Goal: Book appointment/travel/reservation

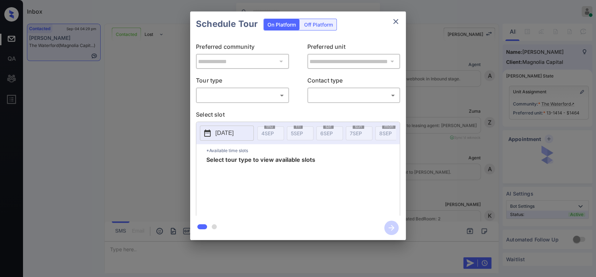
scroll to position [562, 0]
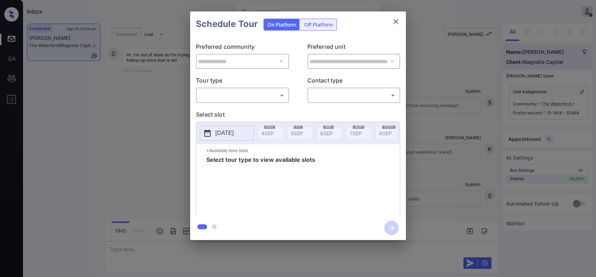
click at [239, 97] on body "Inbox Hope Jatap Online Set yourself offline Set yourself on break Profile Swit…" at bounding box center [298, 138] width 596 height 277
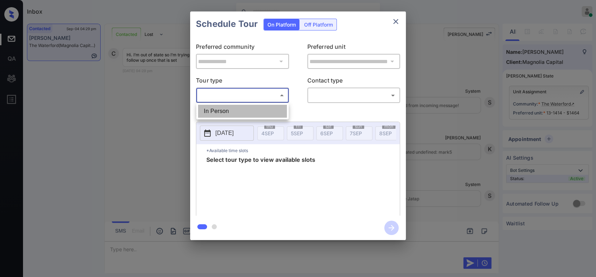
drag, startPoint x: 224, startPoint y: 109, endPoint x: 313, endPoint y: 103, distance: 89.3
click at [225, 109] on li "In Person" at bounding box center [242, 111] width 89 height 13
type input "********"
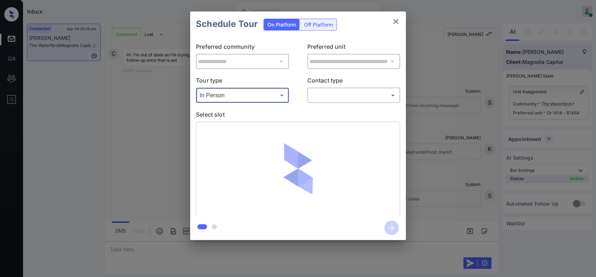
click at [338, 100] on body "Inbox Hope Jatap Online Set yourself offline Set yourself on break Profile Swit…" at bounding box center [298, 138] width 596 height 277
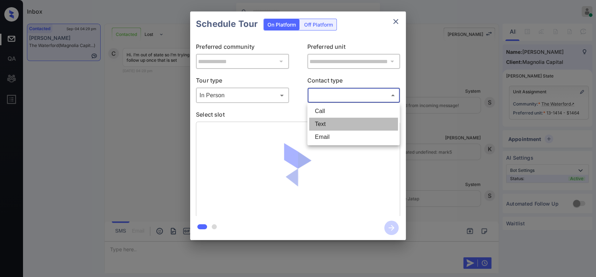
click at [332, 127] on li "Text" at bounding box center [353, 124] width 89 height 13
type input "****"
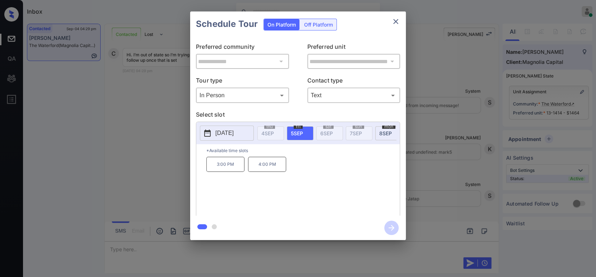
click at [233, 134] on p "2025-09-05" at bounding box center [224, 133] width 18 height 9
click at [480, 212] on div "**********" at bounding box center [298, 126] width 596 height 252
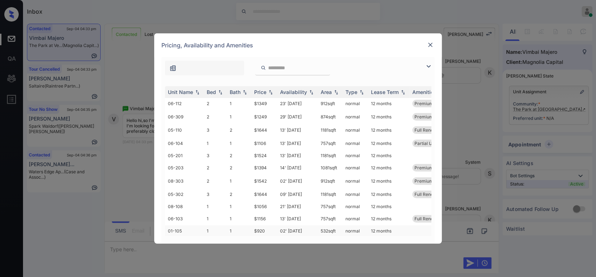
scroll to position [251, 0]
click at [264, 226] on td "$920" at bounding box center [264, 231] width 26 height 11
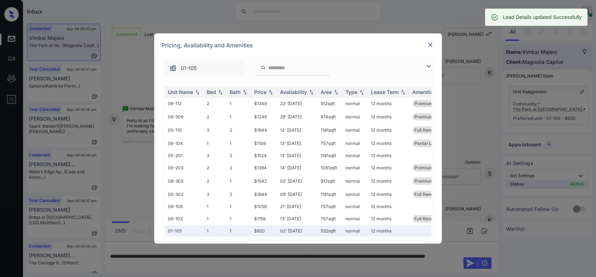
click at [429, 45] on img at bounding box center [429, 44] width 7 height 7
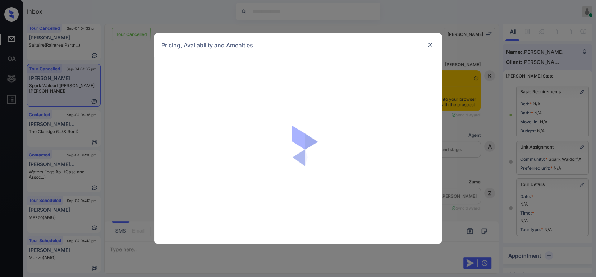
scroll to position [4293, 0]
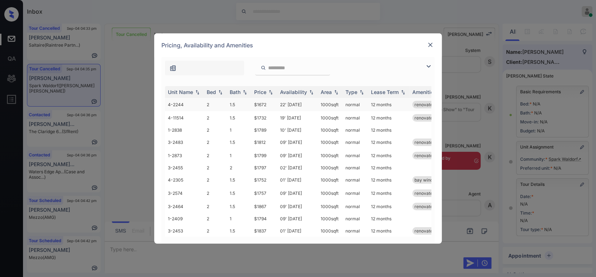
click at [265, 105] on td "$1672" at bounding box center [264, 104] width 26 height 13
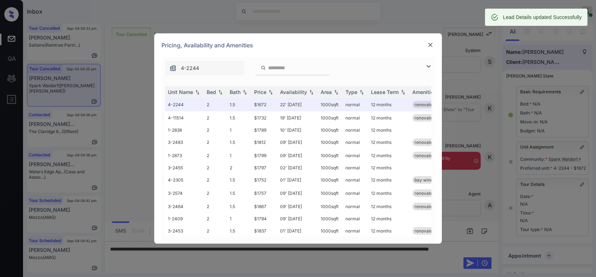
click at [431, 47] on img at bounding box center [429, 44] width 7 height 7
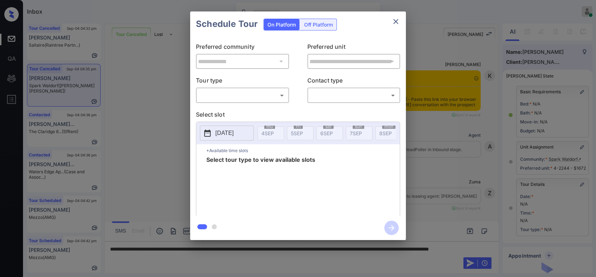
scroll to position [79, 0]
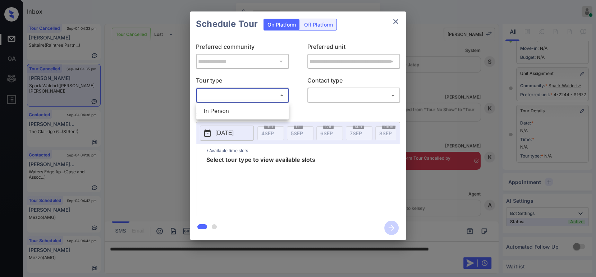
click at [223, 98] on body "Inbox Hope Jatap Online Set yourself offline Set yourself on break Profile Swit…" at bounding box center [298, 138] width 596 height 277
drag, startPoint x: 216, startPoint y: 108, endPoint x: 313, endPoint y: 106, distance: 96.7
click at [216, 109] on li "In Person" at bounding box center [242, 111] width 89 height 13
type input "********"
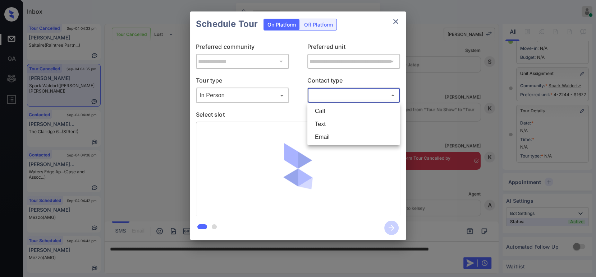
drag, startPoint x: 332, startPoint y: 99, endPoint x: 328, endPoint y: 122, distance: 23.3
click at [331, 102] on body "Inbox Hope Jatap Online Set yourself offline Set yourself on break Profile Swit…" at bounding box center [298, 138] width 596 height 277
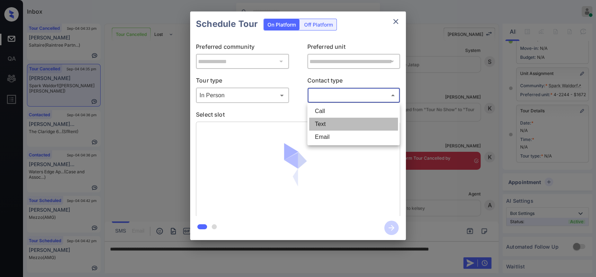
click at [328, 126] on li "Text" at bounding box center [353, 124] width 89 height 13
type input "****"
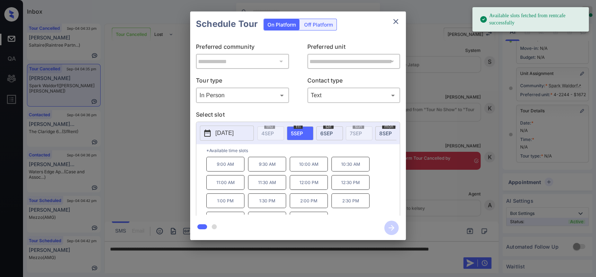
click at [329, 137] on div "sat 6 SEP" at bounding box center [329, 133] width 27 height 14
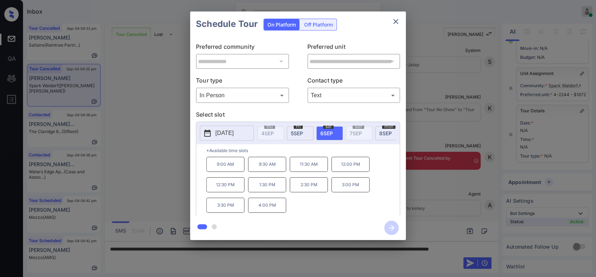
click at [305, 172] on p "11:30 AM" at bounding box center [309, 164] width 38 height 15
click at [392, 224] on icon "button" at bounding box center [391, 228] width 14 height 14
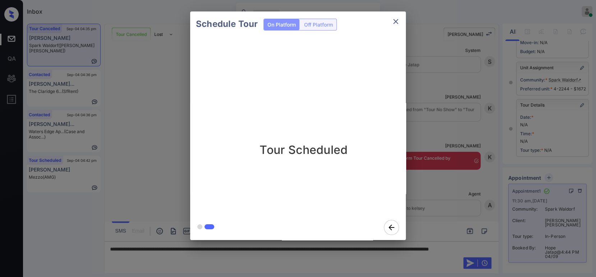
click at [481, 157] on div "Schedule Tour On Platform Off Platform Tour Scheduled" at bounding box center [298, 126] width 596 height 252
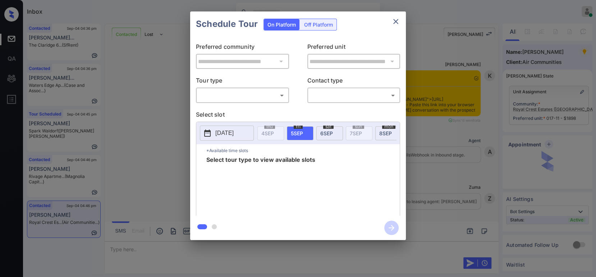
scroll to position [1745, 0]
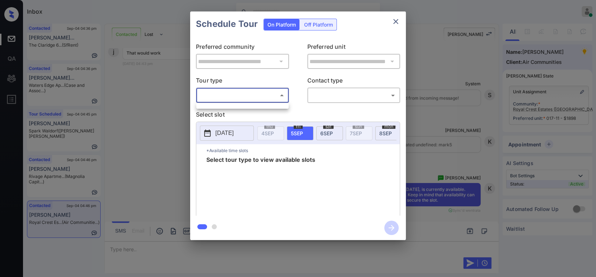
drag, startPoint x: 228, startPoint y: 95, endPoint x: 226, endPoint y: 123, distance: 28.2
click at [229, 95] on body "Inbox Hope Jatap Online Set yourself offline Set yourself on break Profile Swit…" at bounding box center [298, 138] width 596 height 277
click at [114, 146] on div at bounding box center [298, 138] width 596 height 277
click at [59, 166] on div "**********" at bounding box center [298, 126] width 596 height 252
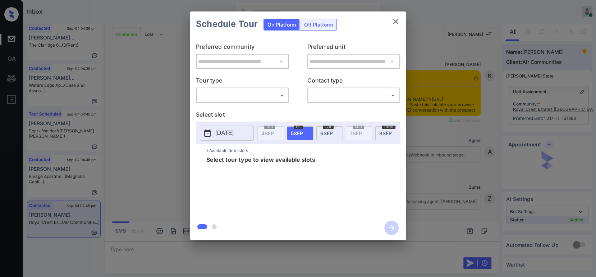
scroll to position [51, 0]
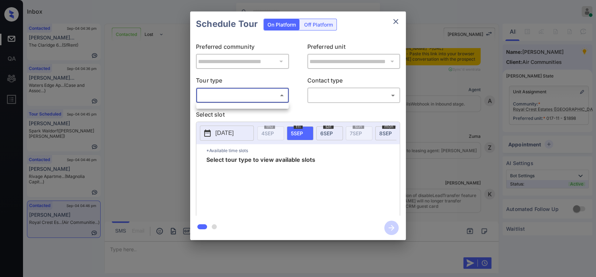
click at [230, 97] on body "Inbox Hope Jatap Online Set yourself offline Set yourself on break Profile Swit…" at bounding box center [298, 138] width 596 height 277
click at [236, 97] on div at bounding box center [298, 138] width 596 height 277
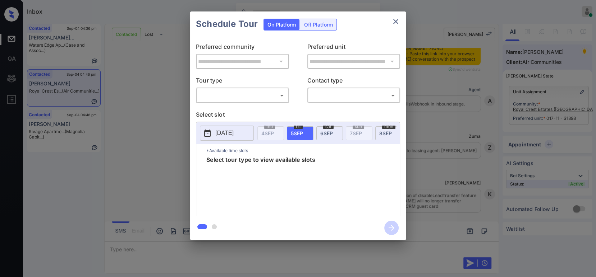
click at [140, 137] on div "**********" at bounding box center [298, 126] width 596 height 252
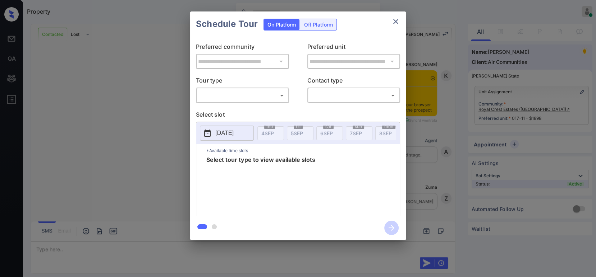
scroll to position [2027, 0]
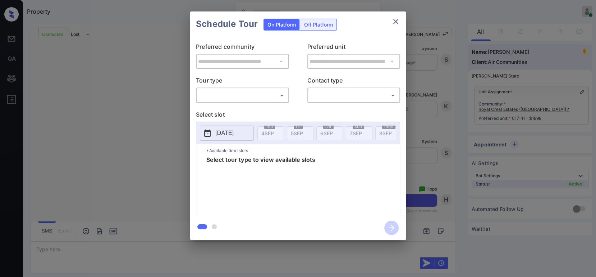
click at [243, 98] on body "Property Hope Jatap Online Set yourself offline Set yourself on break Profile S…" at bounding box center [298, 138] width 596 height 277
drag, startPoint x: 241, startPoint y: 97, endPoint x: 27, endPoint y: 24, distance: 226.1
click at [240, 96] on div at bounding box center [298, 138] width 596 height 277
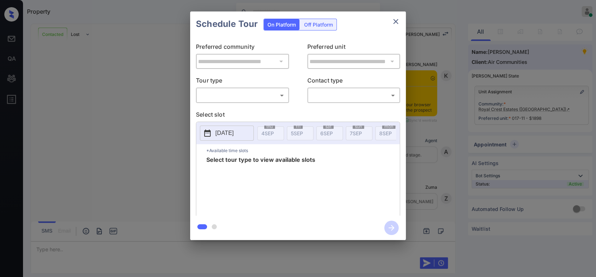
scroll to position [2027, 0]
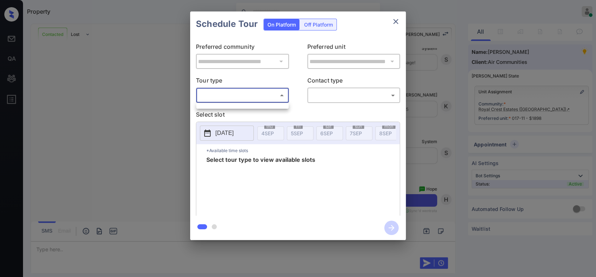
click at [214, 94] on body "Property Hope Jatap Online Set yourself offline Set yourself on break Profile S…" at bounding box center [298, 138] width 596 height 277
click at [222, 96] on div at bounding box center [298, 138] width 596 height 277
click at [357, 94] on body "Property Hope Jatap Online Set yourself offline Set yourself on break Profile S…" at bounding box center [298, 138] width 596 height 277
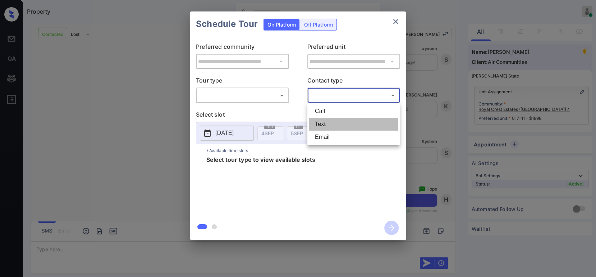
click at [335, 122] on li "Text" at bounding box center [353, 124] width 89 height 13
type input "****"
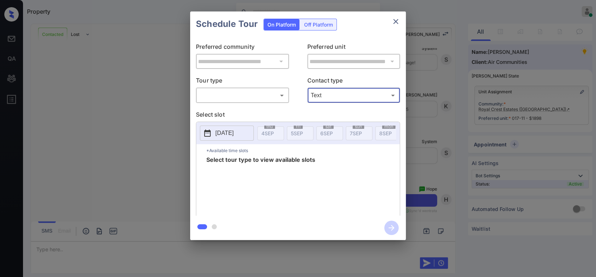
click at [250, 94] on body "Property Hope Jatap Online Set yourself offline Set yourself on break Profile S…" at bounding box center [298, 138] width 596 height 277
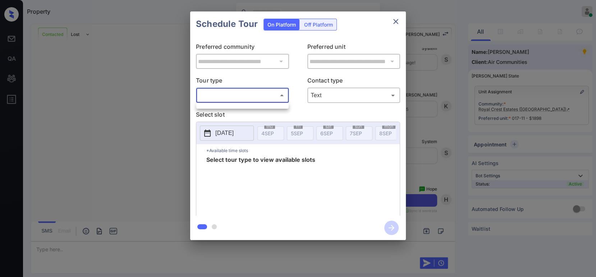
drag, startPoint x: 245, startPoint y: 105, endPoint x: 233, endPoint y: 125, distance: 24.0
click at [245, 105] on ul at bounding box center [242, 105] width 92 height 4
click at [230, 130] on div at bounding box center [298, 138] width 596 height 277
click at [214, 127] on button "[DATE]" at bounding box center [227, 133] width 54 height 15
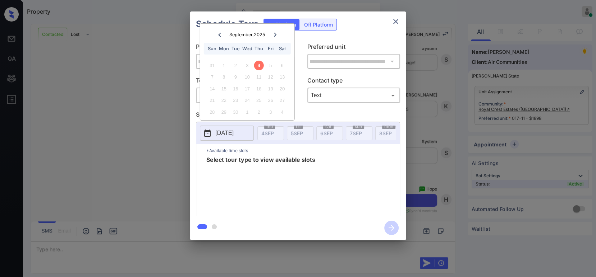
click at [420, 115] on div "**********" at bounding box center [298, 126] width 596 height 252
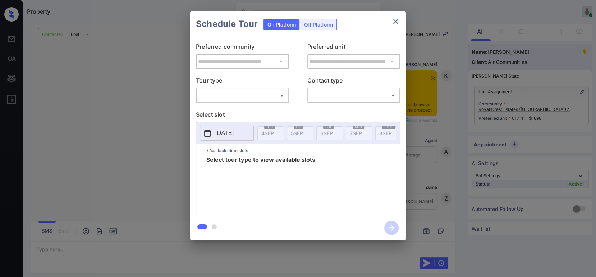
scroll to position [2027, 0]
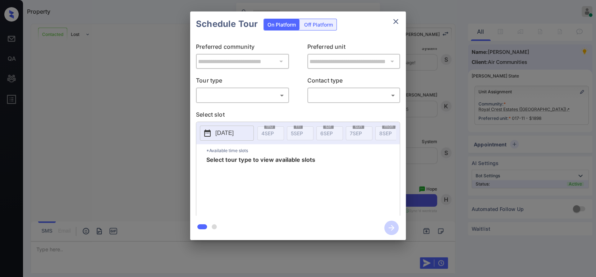
click at [234, 99] on body "Property Hope Jatap Online Set yourself offline Set yourself on break Profile S…" at bounding box center [298, 138] width 596 height 277
click at [237, 92] on div at bounding box center [298, 138] width 596 height 277
drag, startPoint x: 237, startPoint y: 92, endPoint x: 362, endPoint y: 100, distance: 125.7
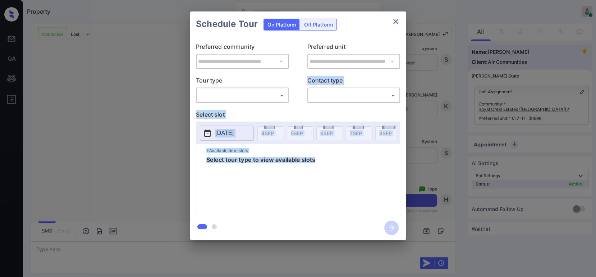
click at [364, 99] on body "Property Hope Jatap Online Set yourself offline Set yourself on break Profile S…" at bounding box center [298, 138] width 596 height 277
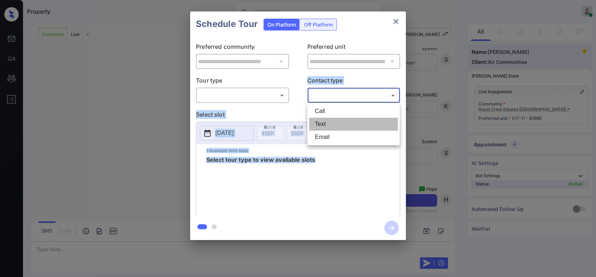
click at [350, 128] on li "Text" at bounding box center [353, 124] width 89 height 13
type input "****"
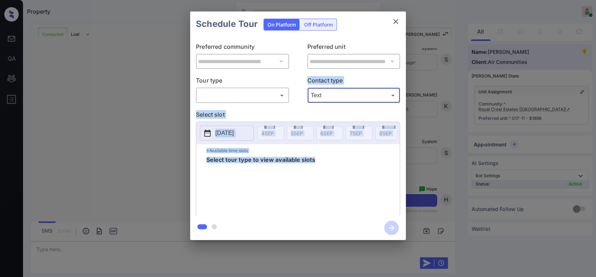
click at [93, 124] on div "**********" at bounding box center [298, 126] width 596 height 252
